Goal: Entertainment & Leisure: Consume media (video, audio)

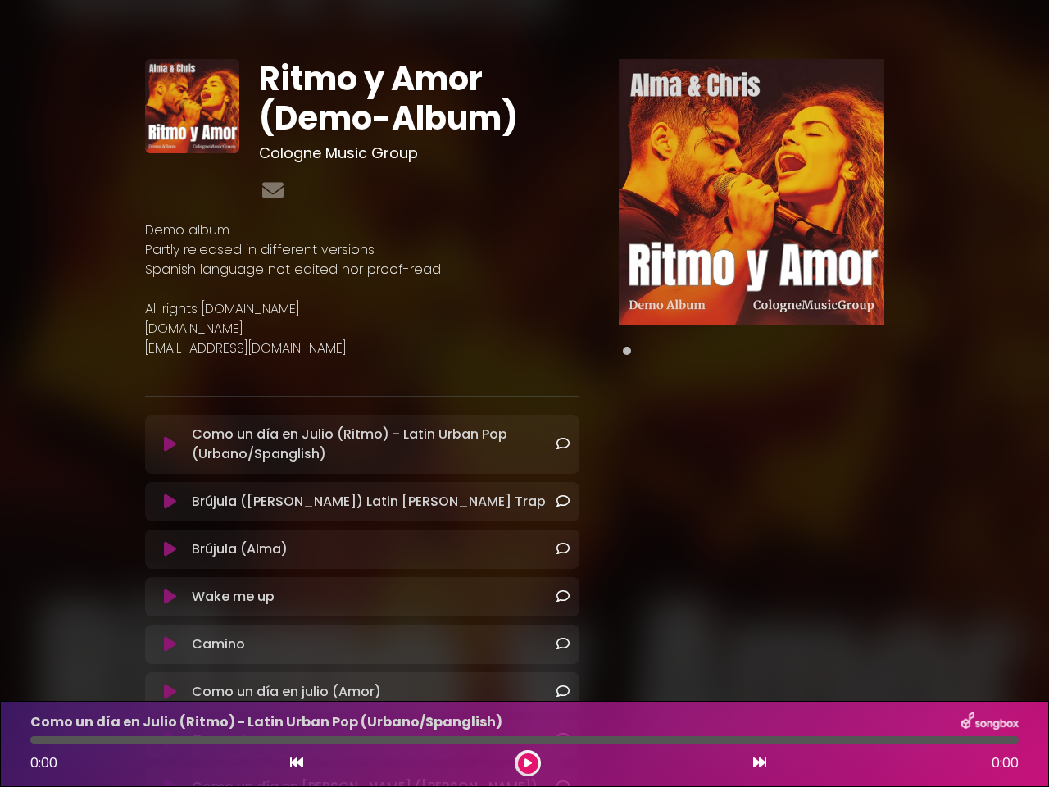
click at [524, 393] on div "Ritmo y Amor (Demo-Album) Cologne Music Group Demo album" at bounding box center [362, 470] width 454 height 823
click at [170, 444] on icon at bounding box center [170, 444] width 12 height 16
click at [170, 501] on icon at bounding box center [170, 501] width 12 height 16
click at [170, 549] on icon at bounding box center [170, 549] width 12 height 16
click at [170, 597] on icon at bounding box center [170, 596] width 12 height 16
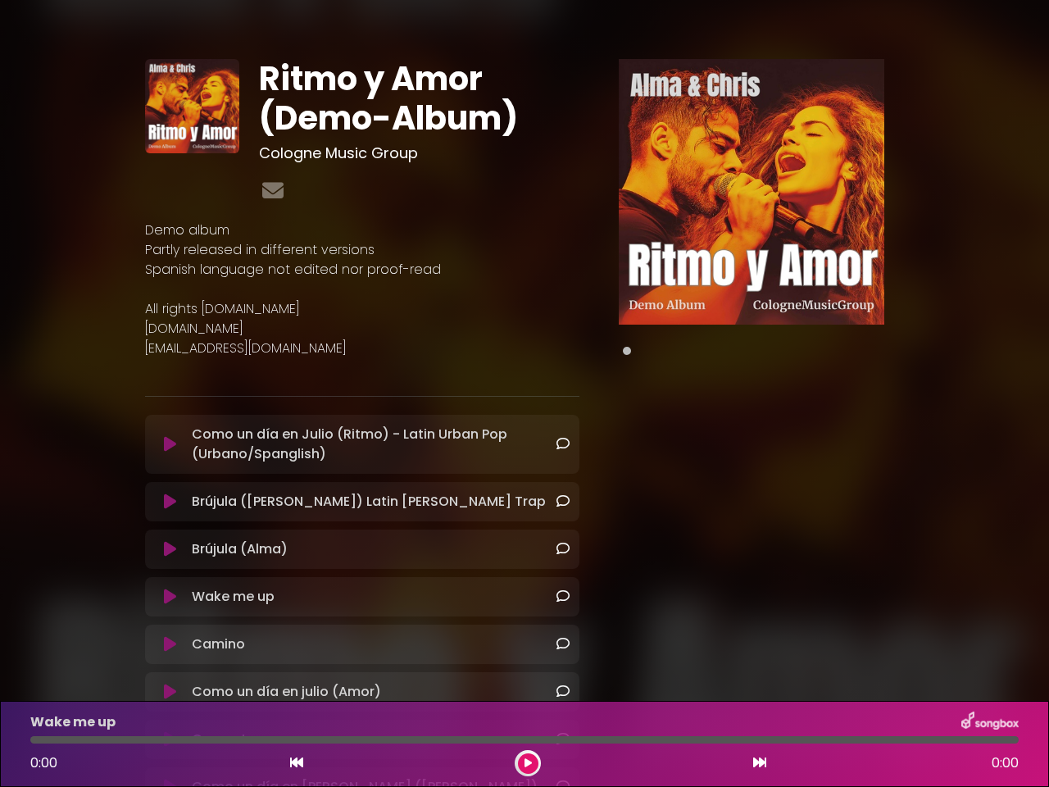
click at [170, 644] on icon at bounding box center [170, 644] width 12 height 16
click at [170, 692] on icon at bounding box center [170, 691] width 12 height 16
